Goal: Navigation & Orientation: Find specific page/section

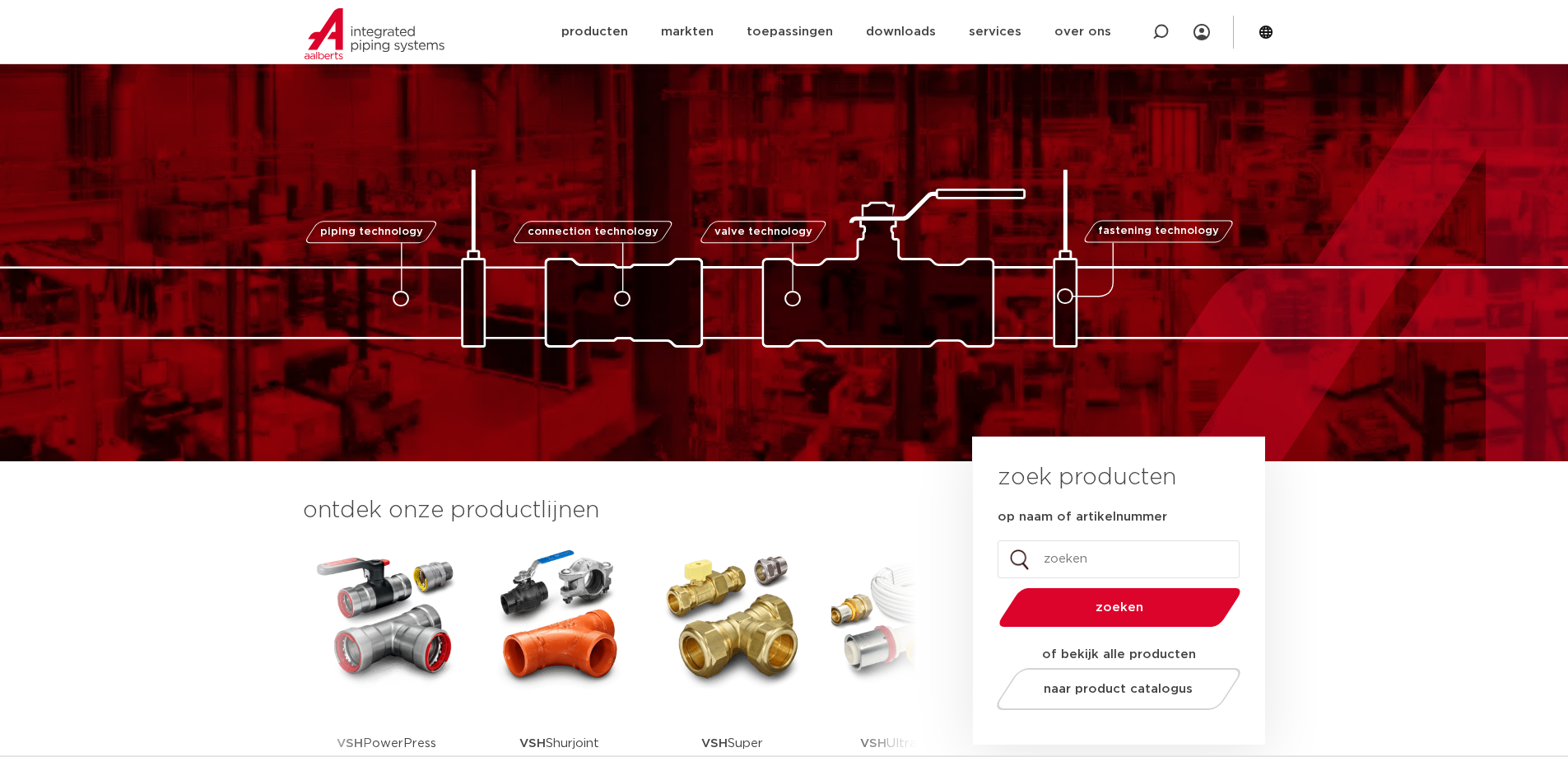
scroll to position [263, 0]
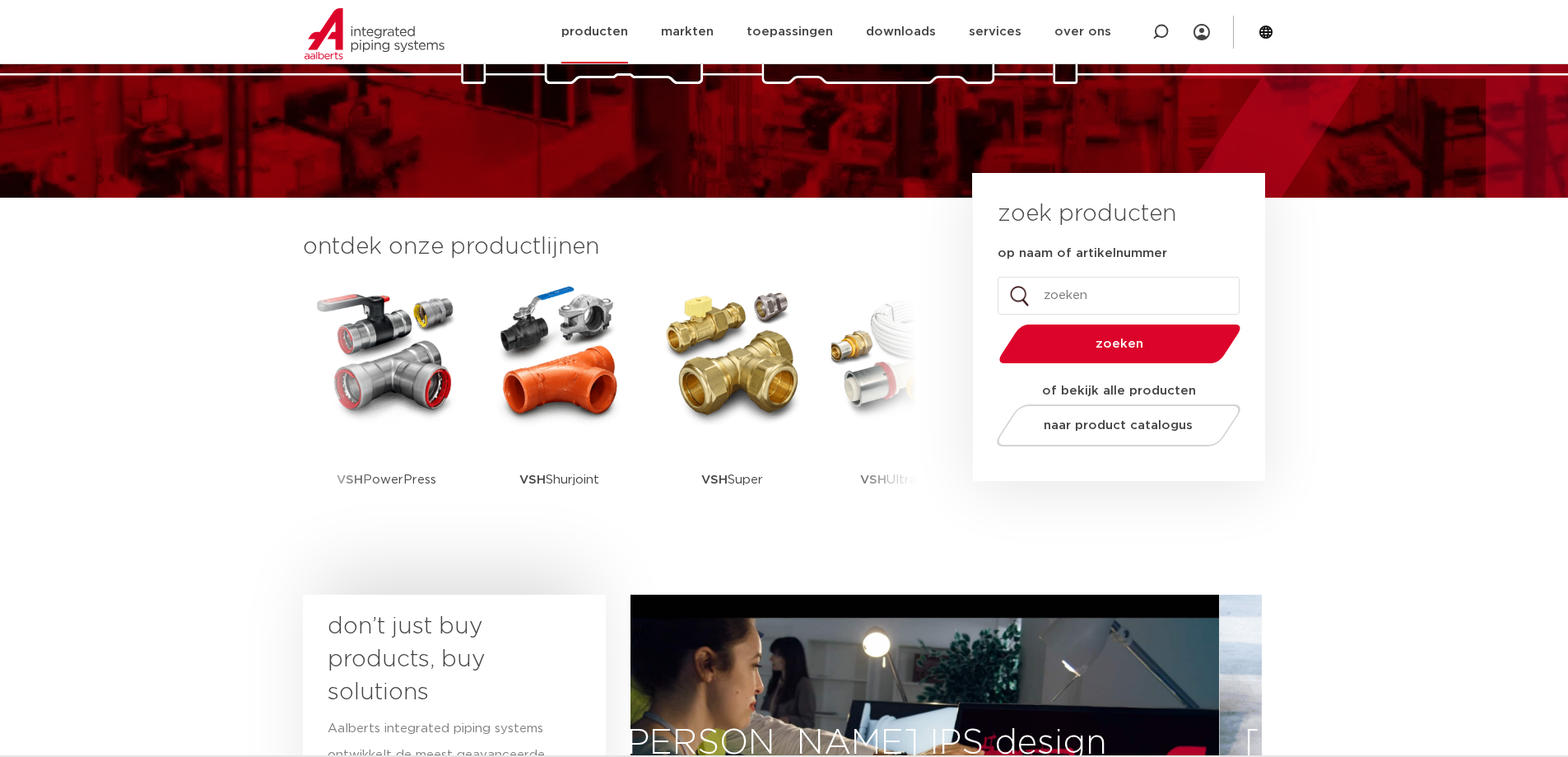
click at [621, 31] on link "producten" at bounding box center [595, 32] width 67 height 63
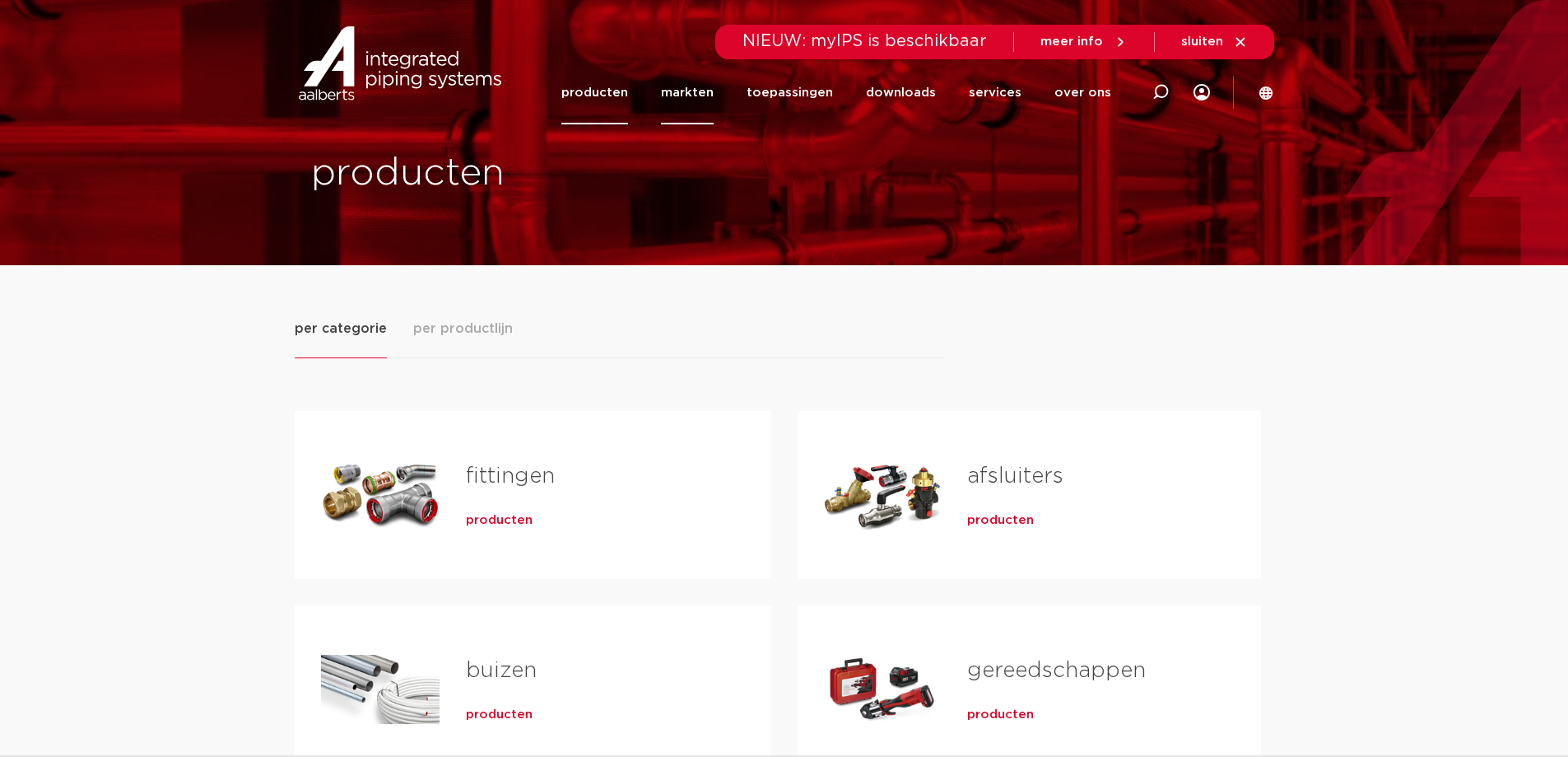
click at [690, 93] on link "markten" at bounding box center [687, 92] width 53 height 63
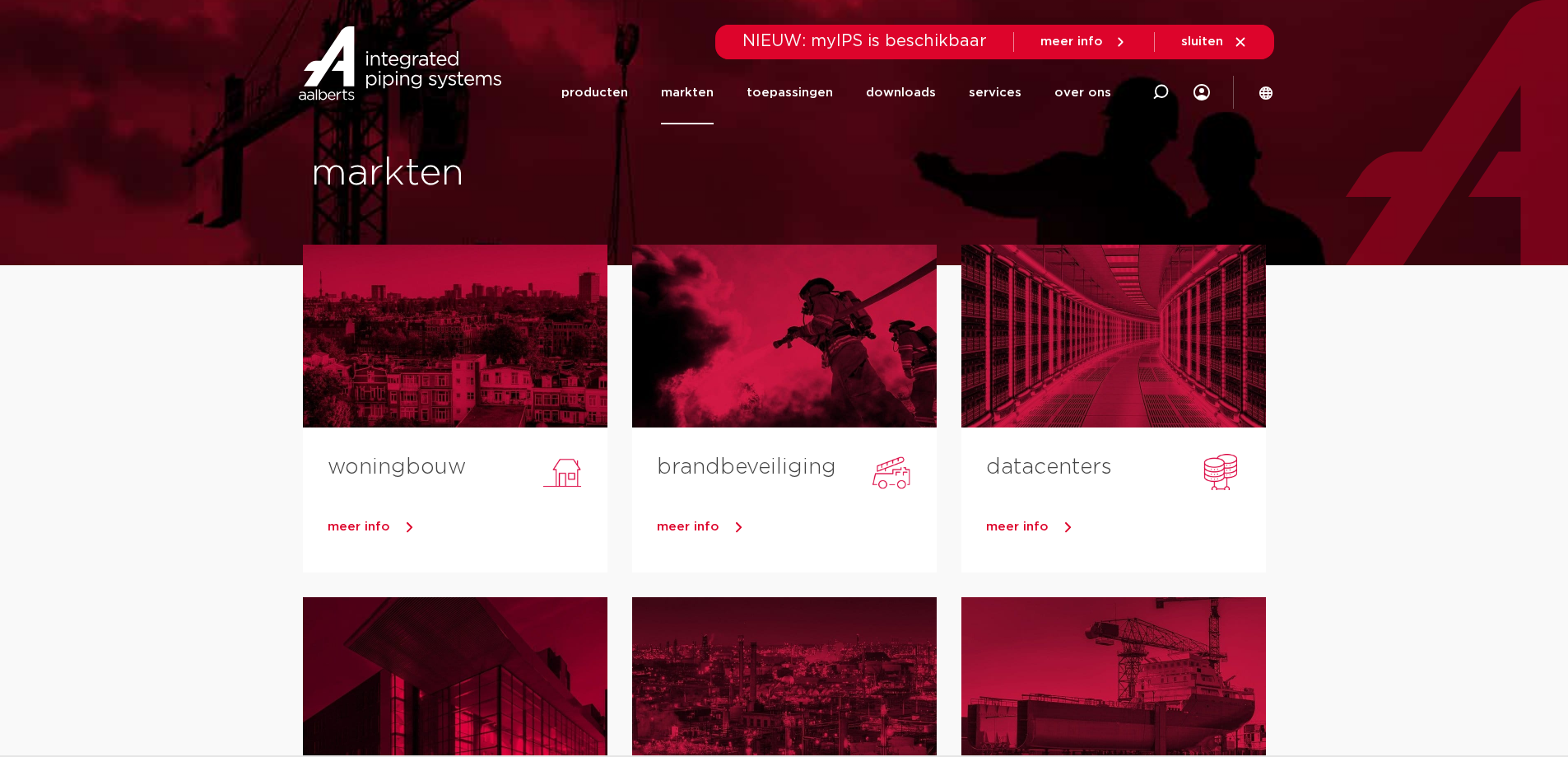
click at [794, 97] on link "toepassingen" at bounding box center [790, 92] width 86 height 63
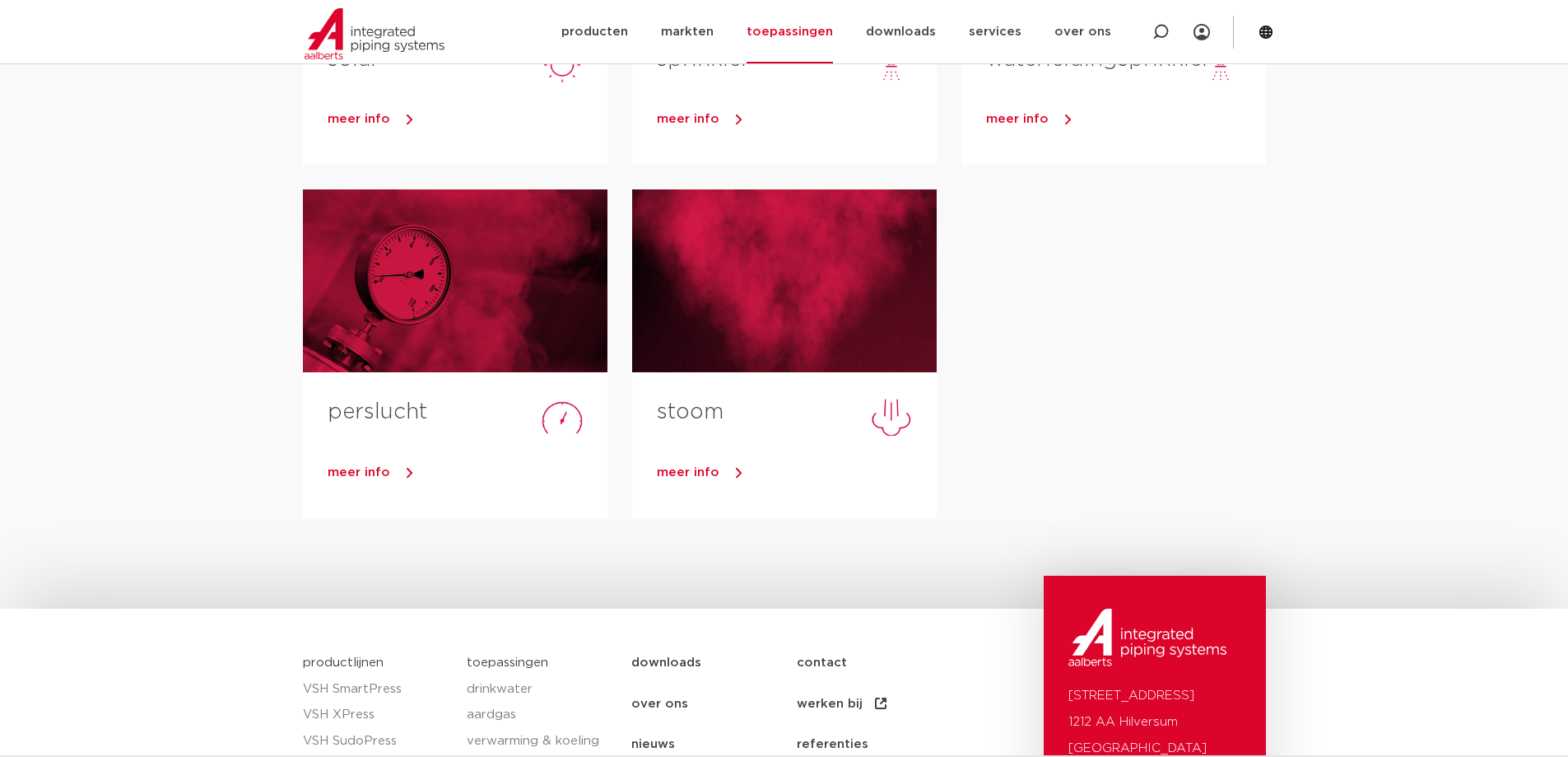
scroll to position [1055, 0]
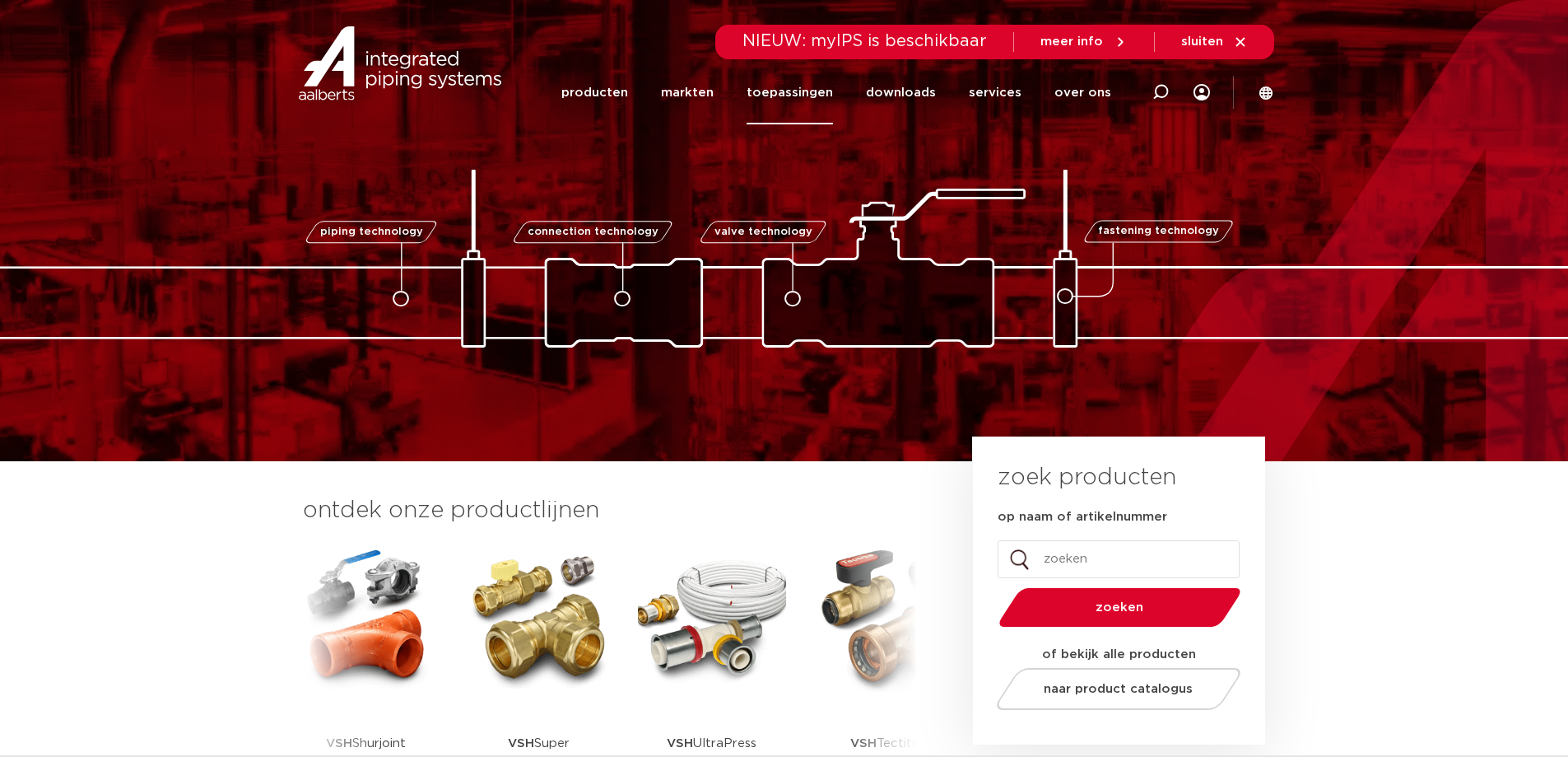
click at [783, 87] on link "toepassingen" at bounding box center [790, 92] width 86 height 63
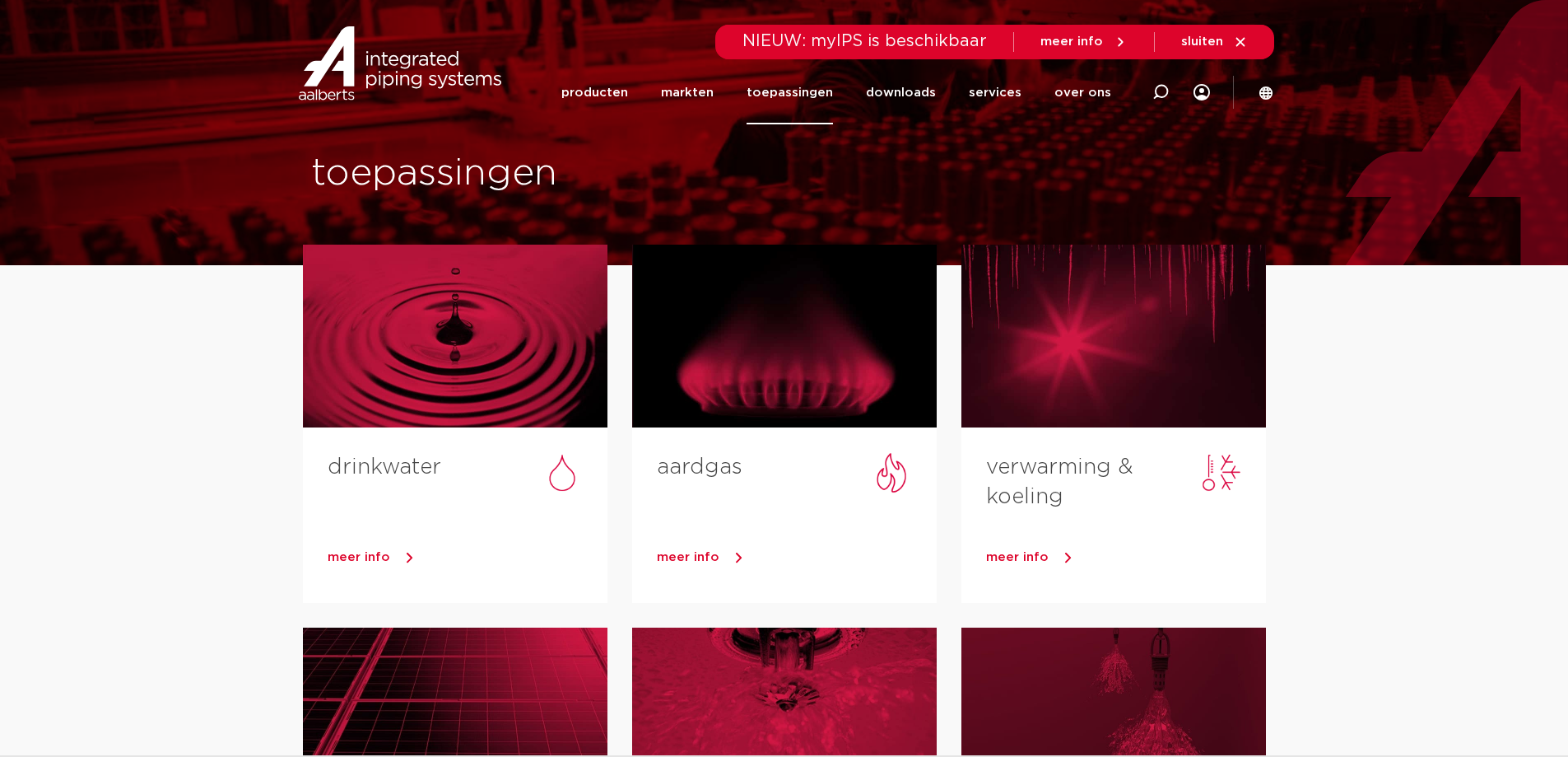
click at [608, 91] on link "producten" at bounding box center [595, 92] width 67 height 63
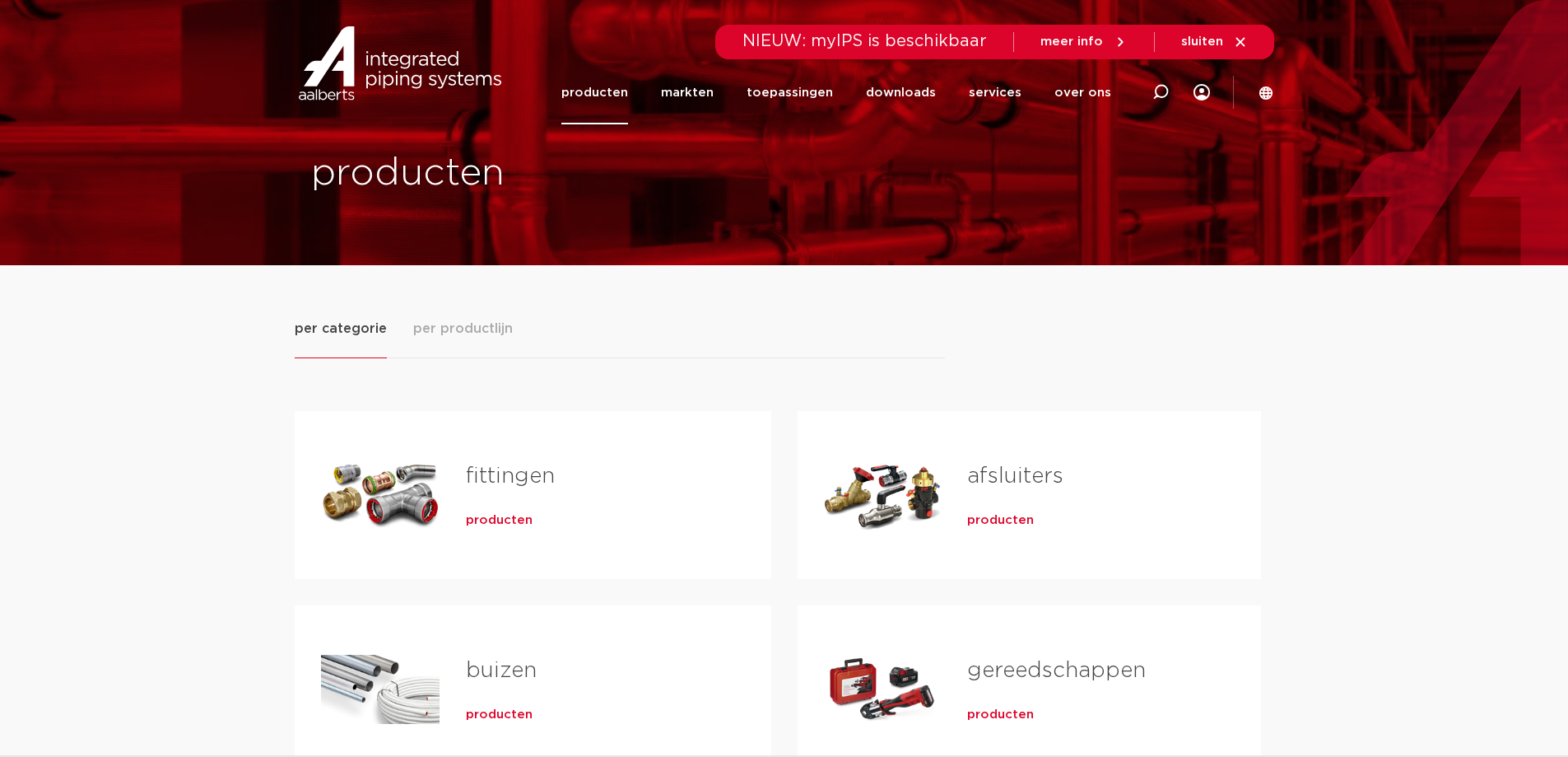
click at [597, 99] on link "producten" at bounding box center [595, 92] width 67 height 63
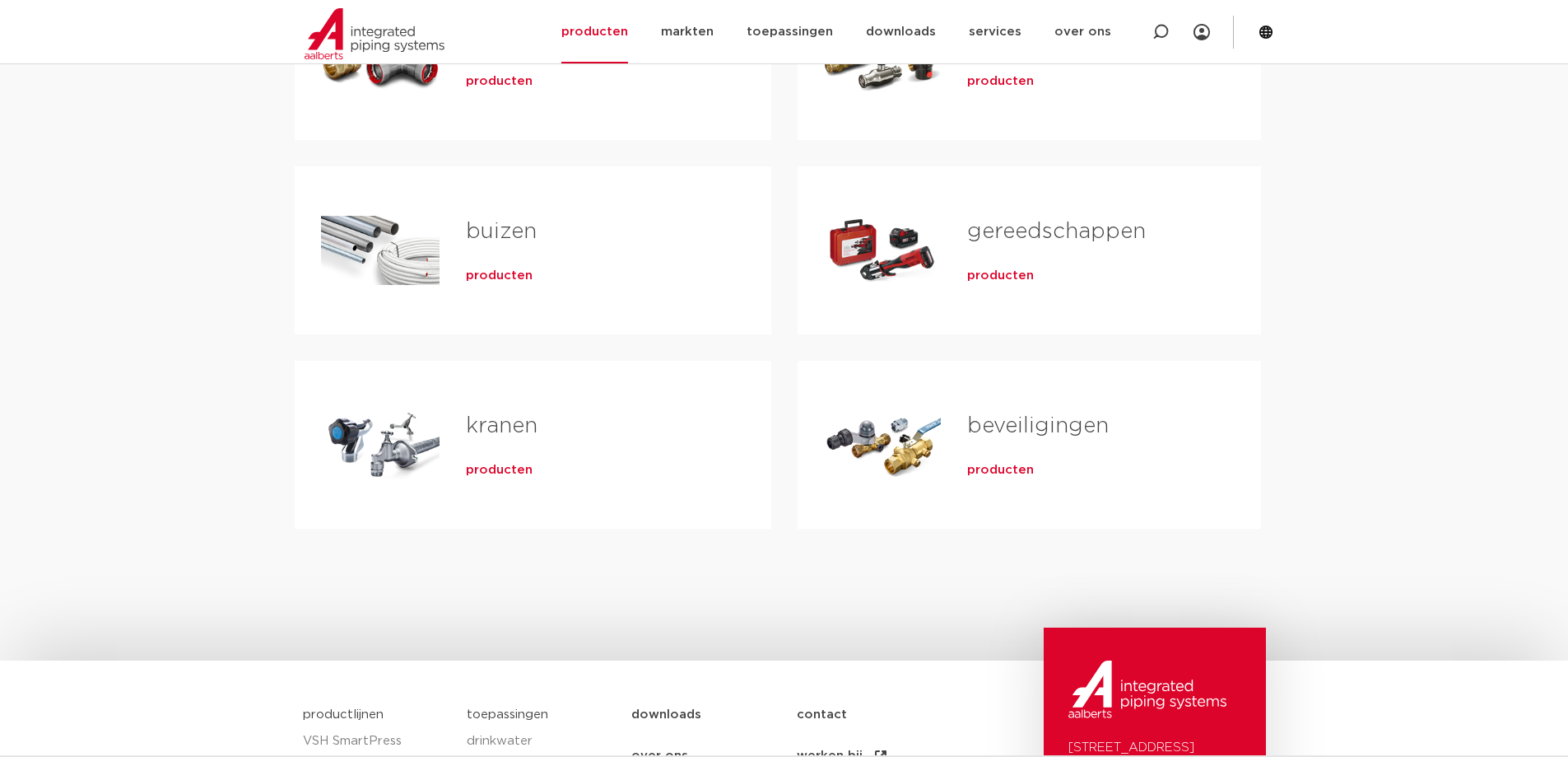
scroll to position [88, 0]
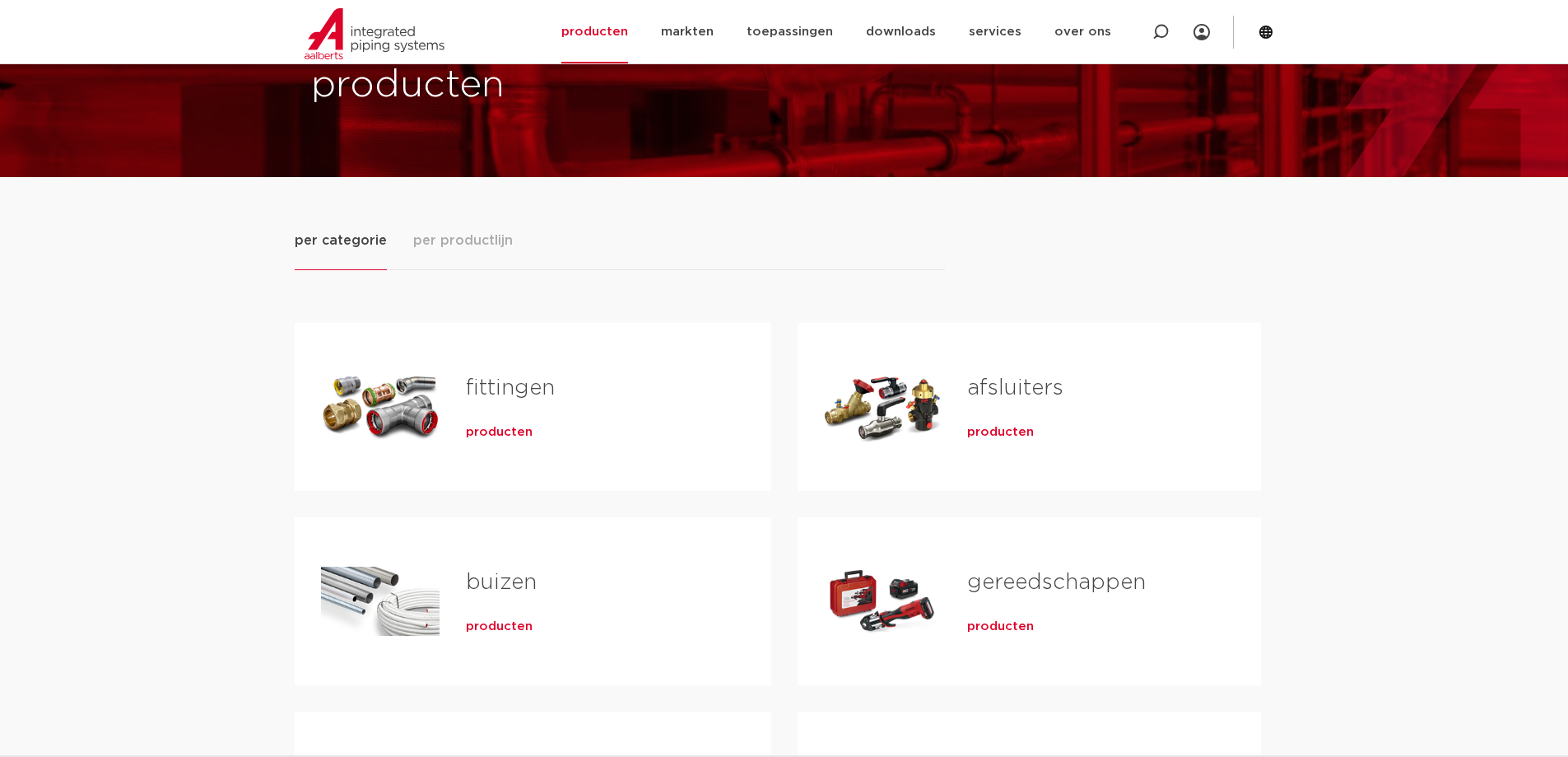
click at [454, 237] on span "per productlijn" at bounding box center [463, 240] width 99 height 19
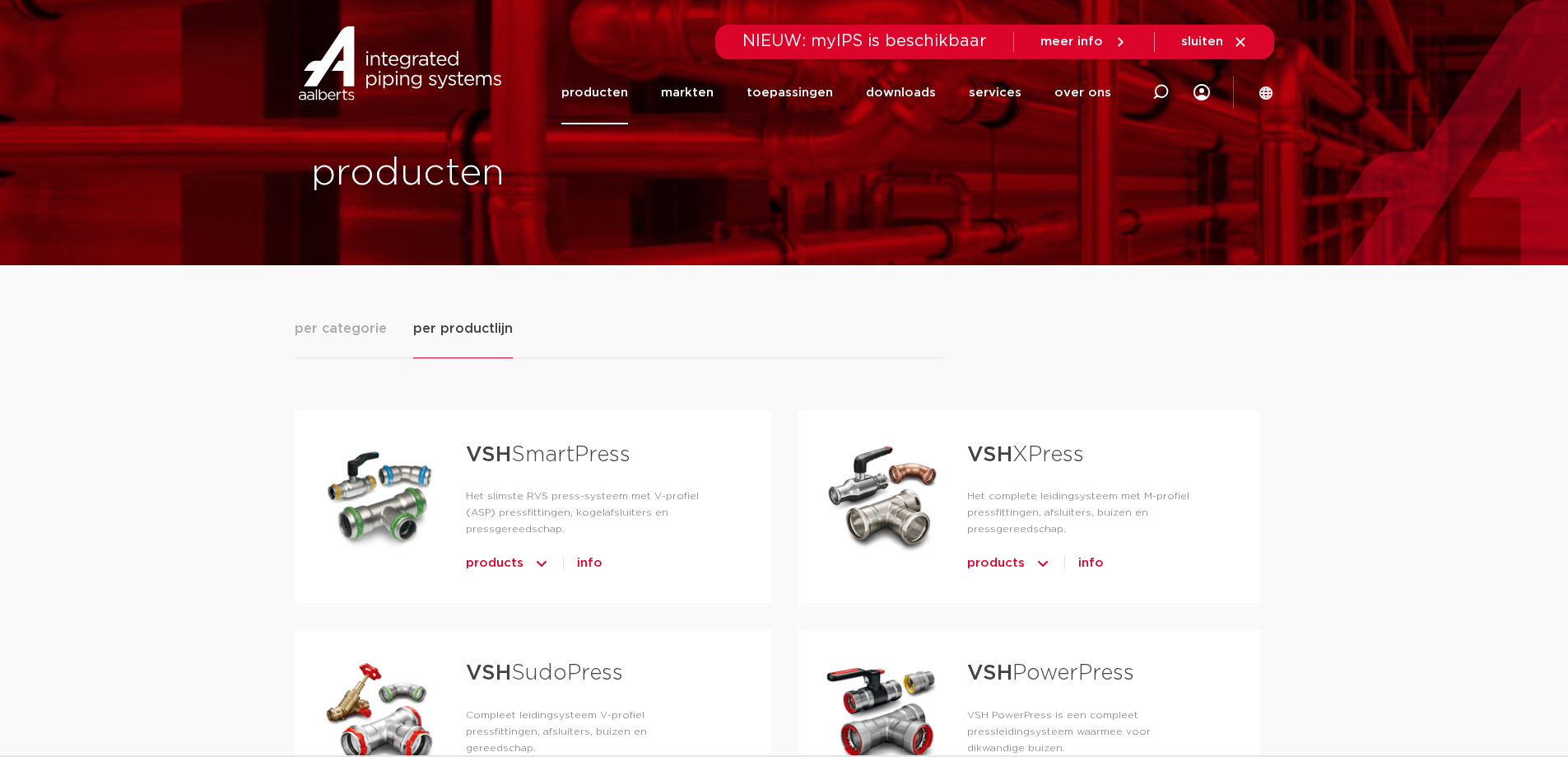
scroll to position [88, 0]
